Goal: Information Seeking & Learning: Understand process/instructions

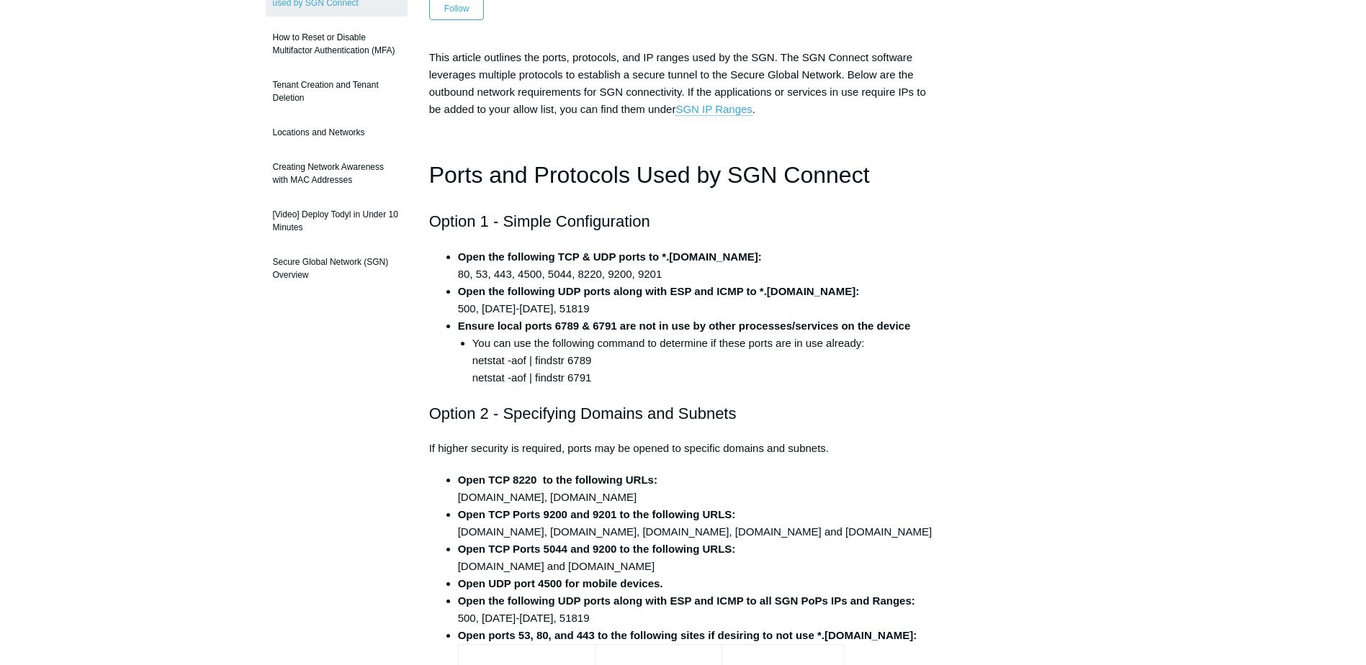
scroll to position [288, 0]
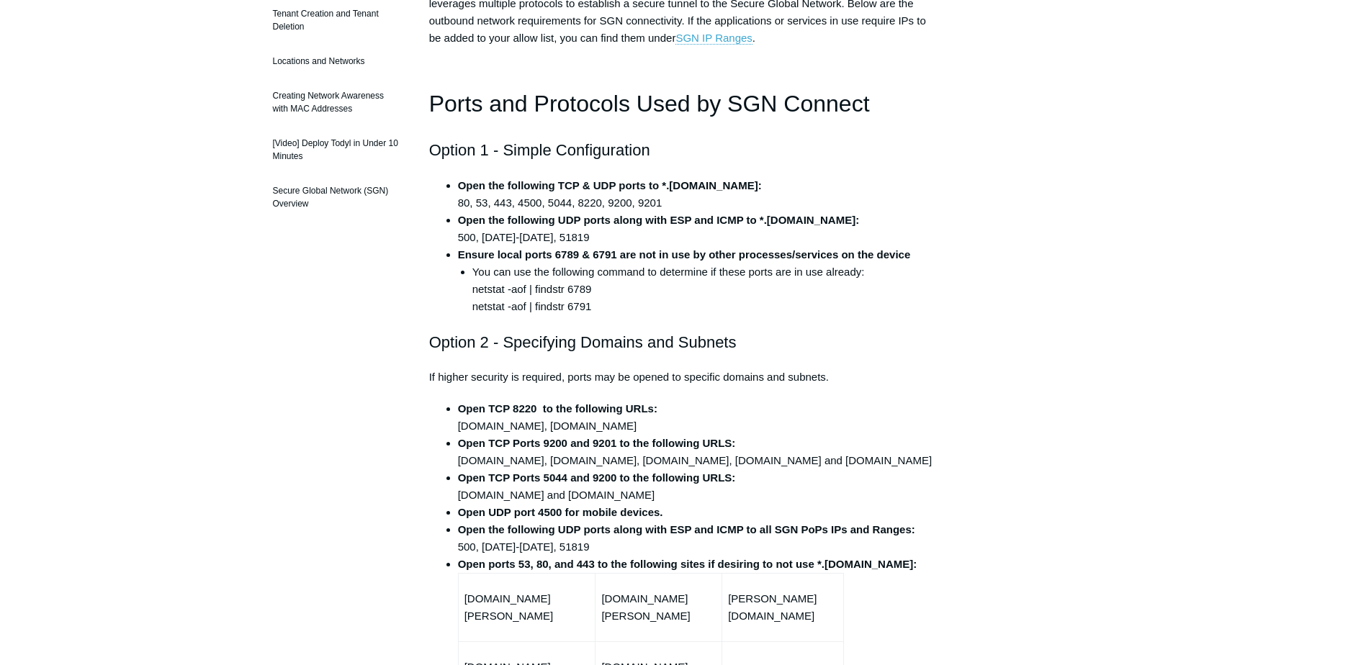
drag, startPoint x: 702, startPoint y: 243, endPoint x: 674, endPoint y: 234, distance: 29.6
click at [701, 243] on li "Open the following UDP ports along with ESP and ICMP to *.[DOMAIN_NAME]: 500, […" at bounding box center [697, 229] width 479 height 35
drag, startPoint x: 720, startPoint y: 183, endPoint x: 662, endPoint y: 186, distance: 58.4
click at [662, 186] on strong "Open the following TCP & UDP ports to *.[DOMAIN_NAME]:" at bounding box center [610, 185] width 304 height 12
copy strong "*.[DOMAIN_NAME]"
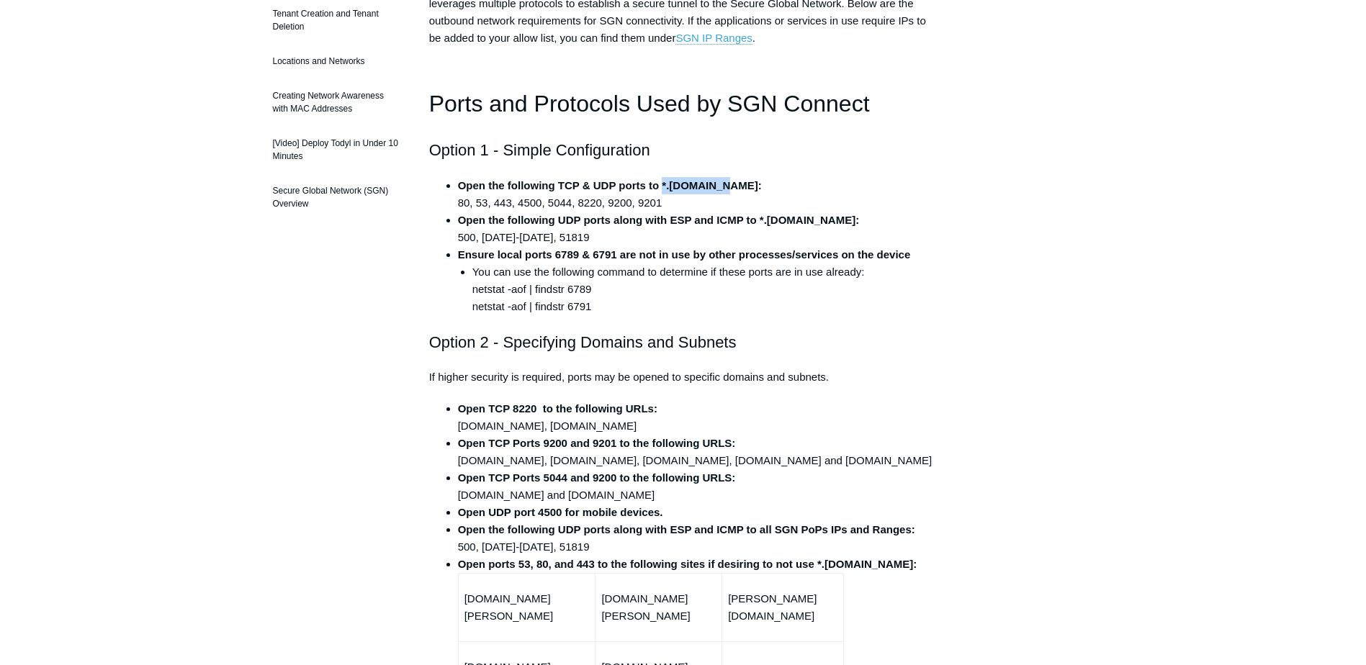
copy strong "*.[DOMAIN_NAME]"
click at [559, 204] on li "Open the following TCP & UDP ports to *.[DOMAIN_NAME]: 80, 53, 443, 4500, 5044,…" at bounding box center [697, 194] width 479 height 35
drag, startPoint x: 457, startPoint y: 199, endPoint x: 667, endPoint y: 205, distance: 209.6
click at [667, 205] on li "Open the following TCP & UDP ports to *.[DOMAIN_NAME]: 80, 53, 443, 4500, 5044,…" at bounding box center [697, 194] width 479 height 35
copy li "80, 53, 443, 4500, 5044, 8220, 9200, 9201"
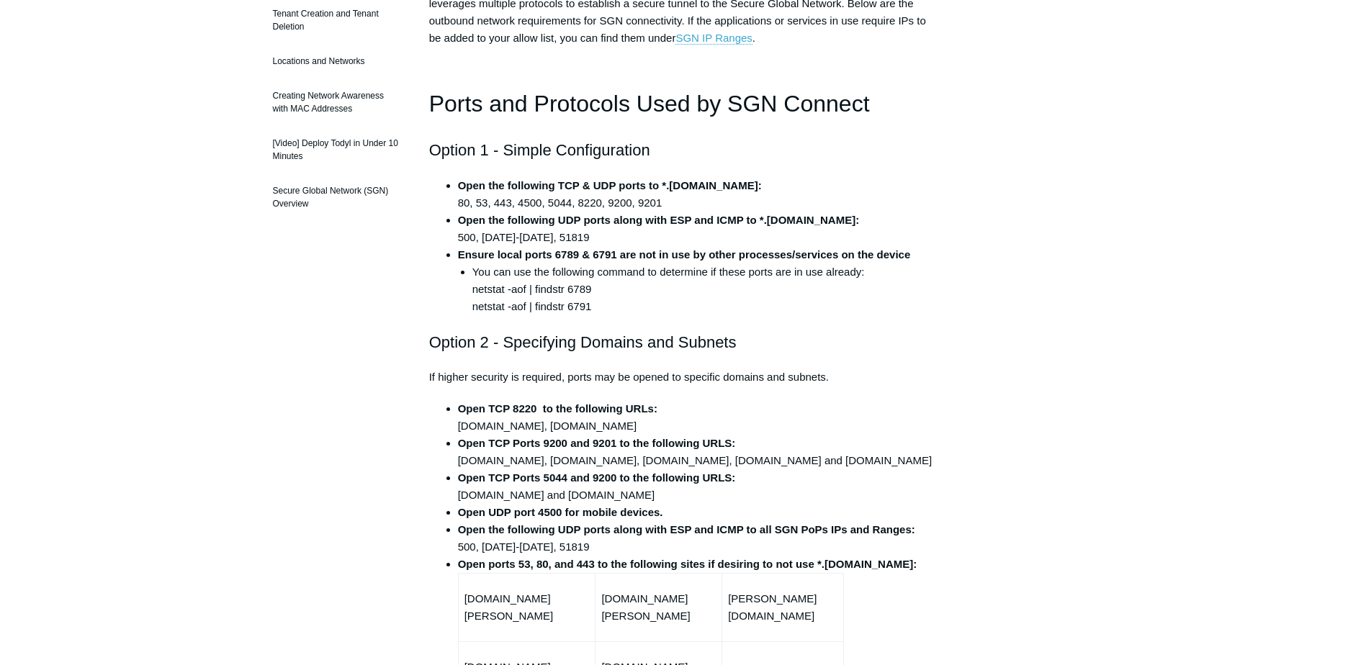
click at [471, 249] on strong "Ensure local ports 6789 & 6791 are not in use by other processes/services on th…" at bounding box center [684, 254] width 453 height 12
drag, startPoint x: 457, startPoint y: 236, endPoint x: 571, endPoint y: 235, distance: 113.7
click at [571, 235] on li "Open the following UDP ports along with ESP and ICMP to *.[DOMAIN_NAME]: 500, […" at bounding box center [697, 229] width 479 height 35
drag, startPoint x: 571, startPoint y: 235, endPoint x: 461, endPoint y: 235, distance: 110.1
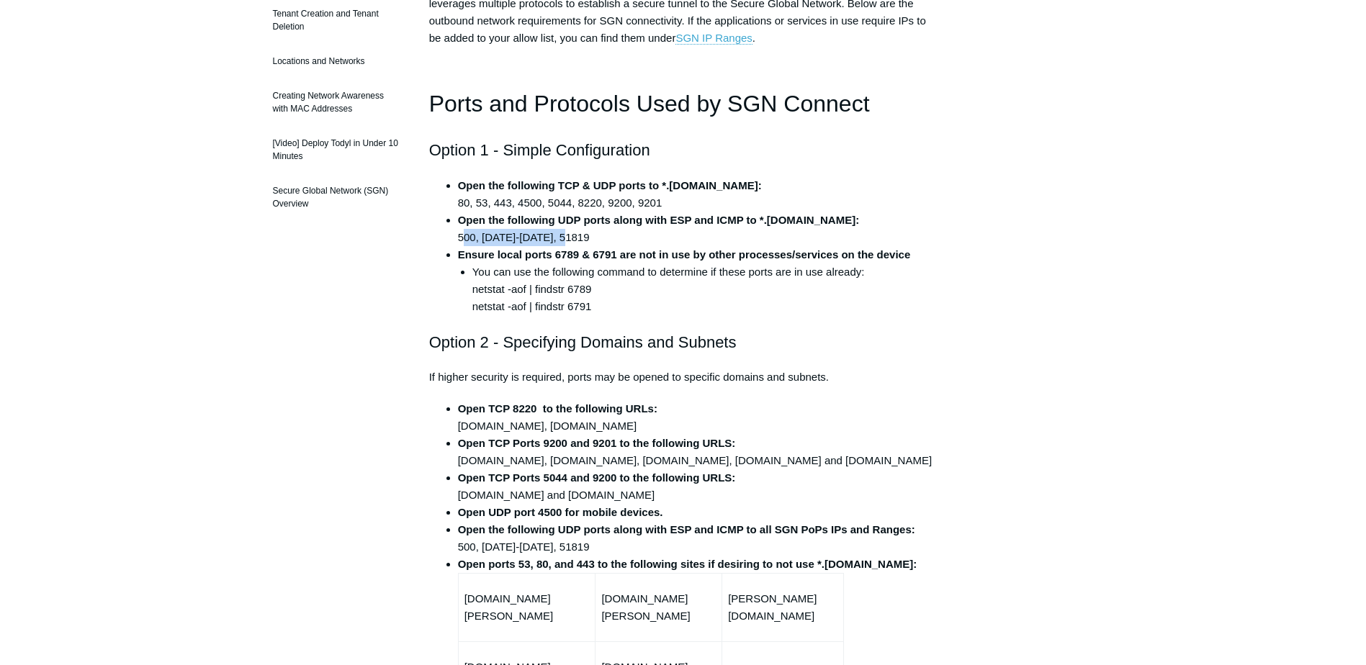
click at [461, 235] on li "Open the following UDP ports along with ESP and ICMP to *.[DOMAIN_NAME]: 500, […" at bounding box center [697, 229] width 479 height 35
